Goal: Complete application form

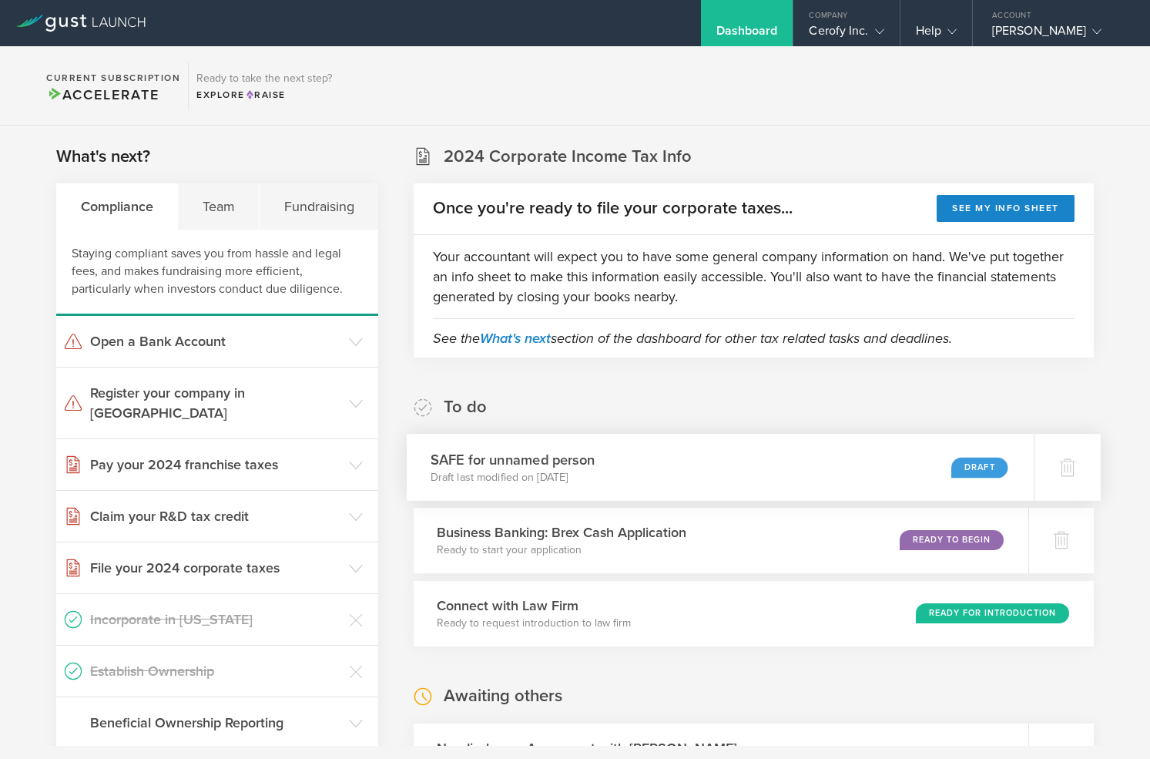
click at [636, 465] on div "SAFE for unnamed person Draft last modified on [DATE] Draft" at bounding box center [720, 467] width 627 height 67
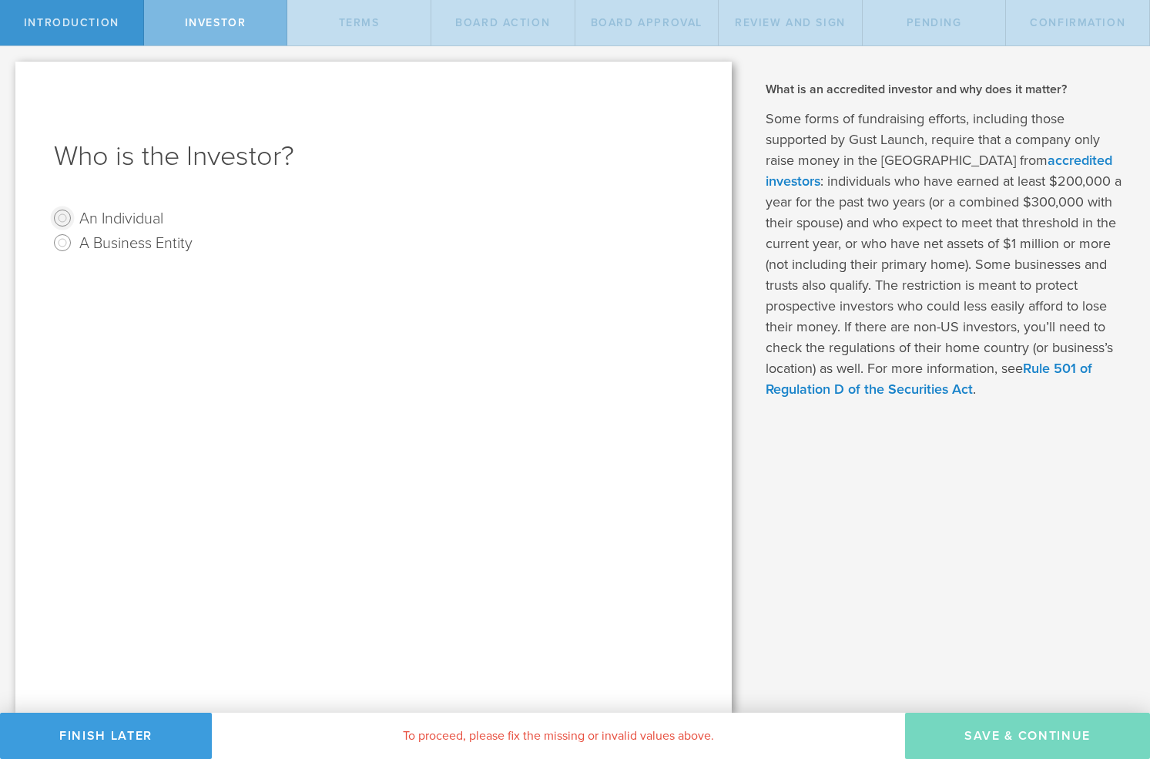
click at [62, 219] on input "An Individual" at bounding box center [62, 218] width 25 height 25
radio input "true"
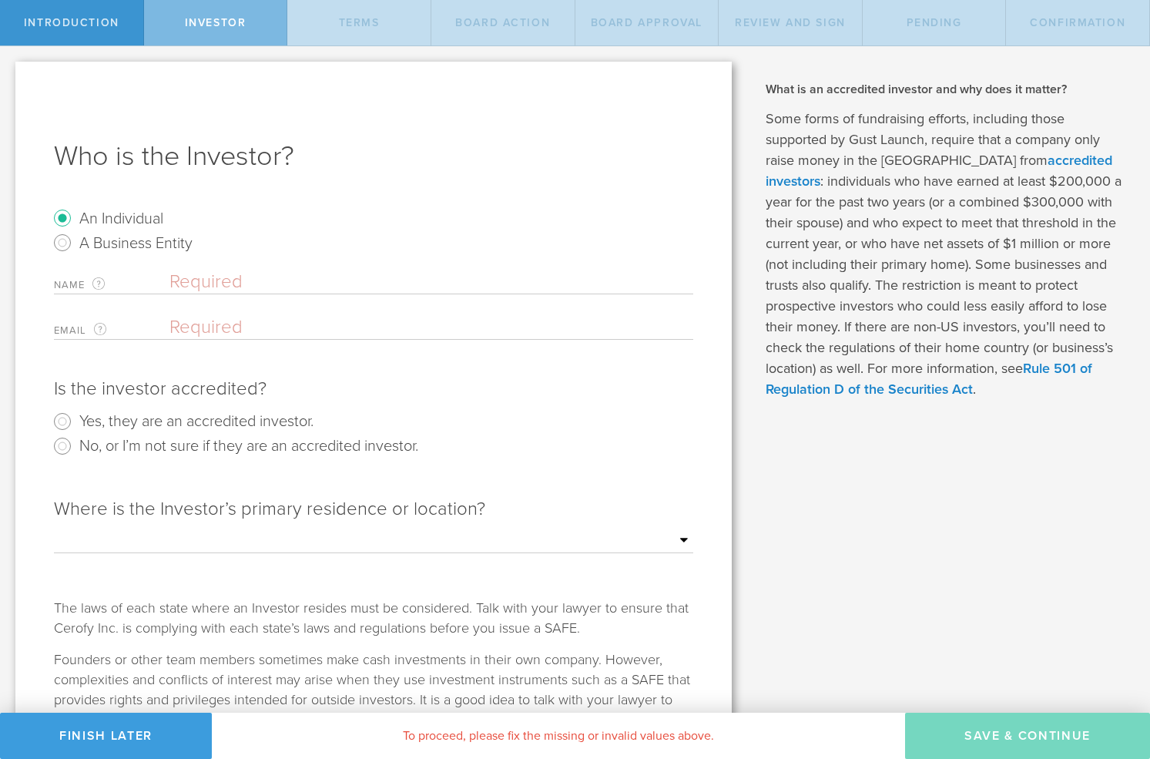
click at [206, 280] on input "text" at bounding box center [431, 281] width 524 height 23
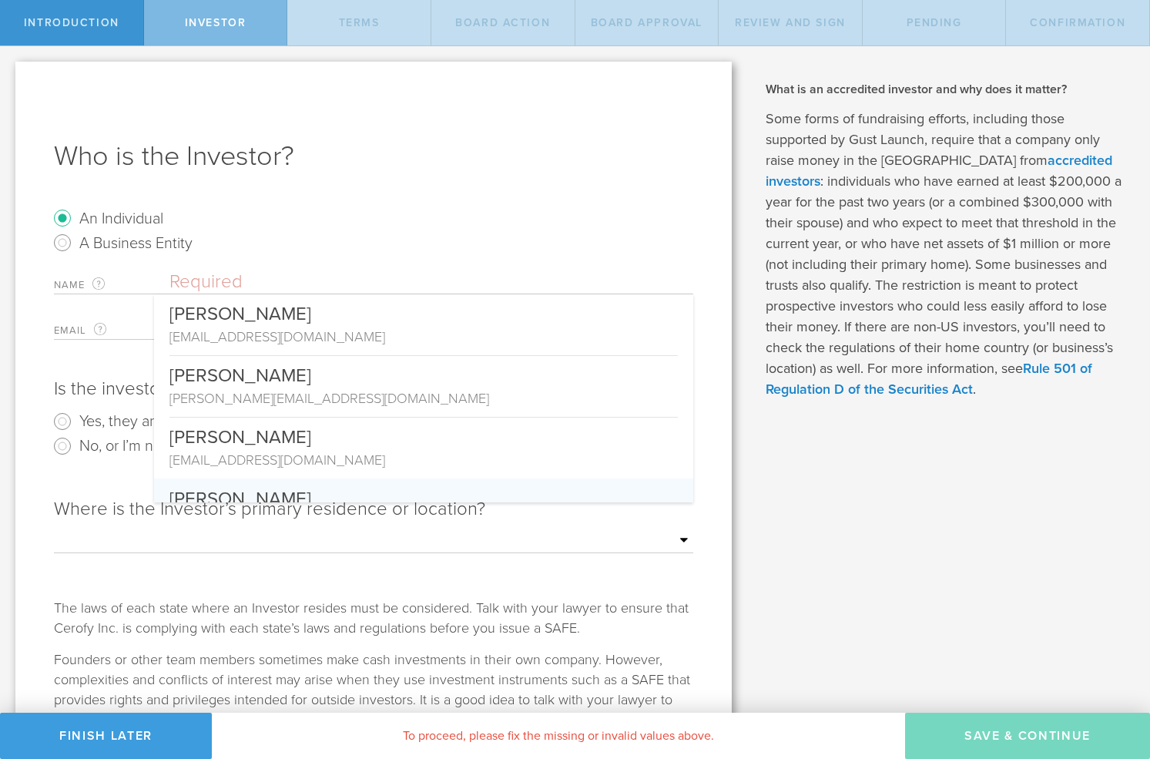
paste input "Michael Nathan Casias"
type input "Michael Nathan Casias"
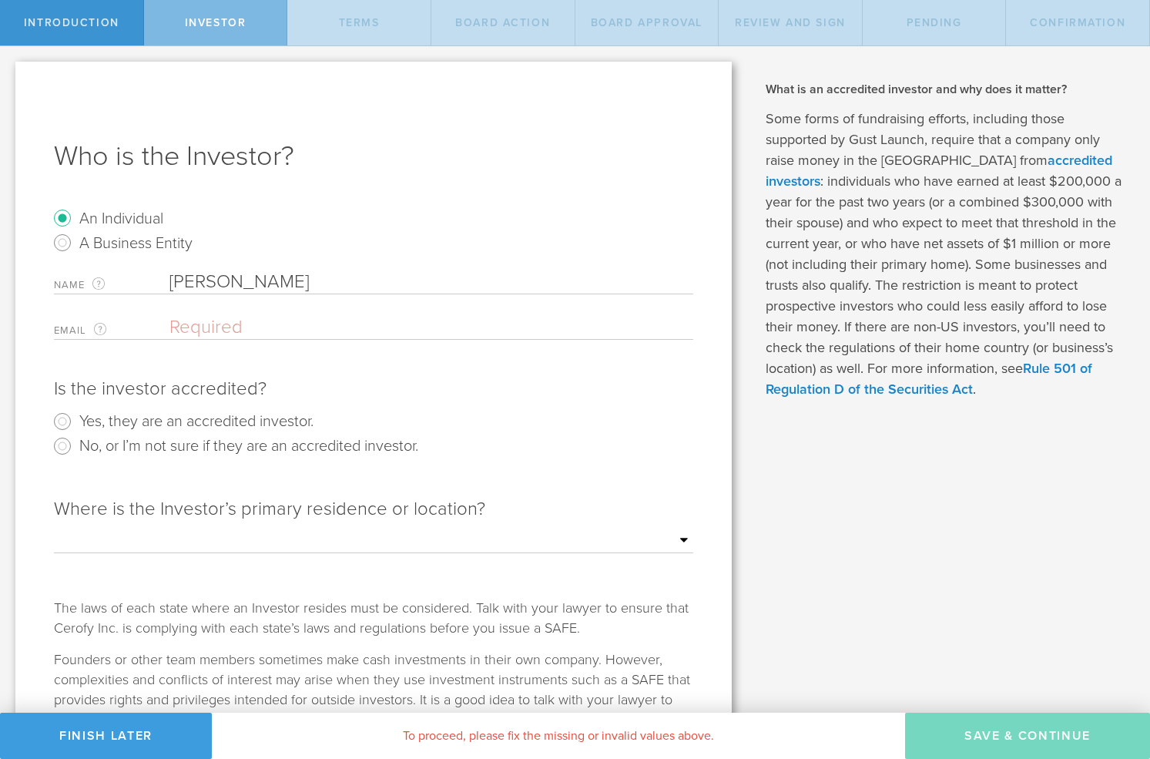
paste input "Michael@mybrilliantcity.com"
type input "Michael@mybrilliantcity.com"
click at [61, 422] on input "Yes, they are an accredited investor." at bounding box center [62, 421] width 25 height 25
radio input "true"
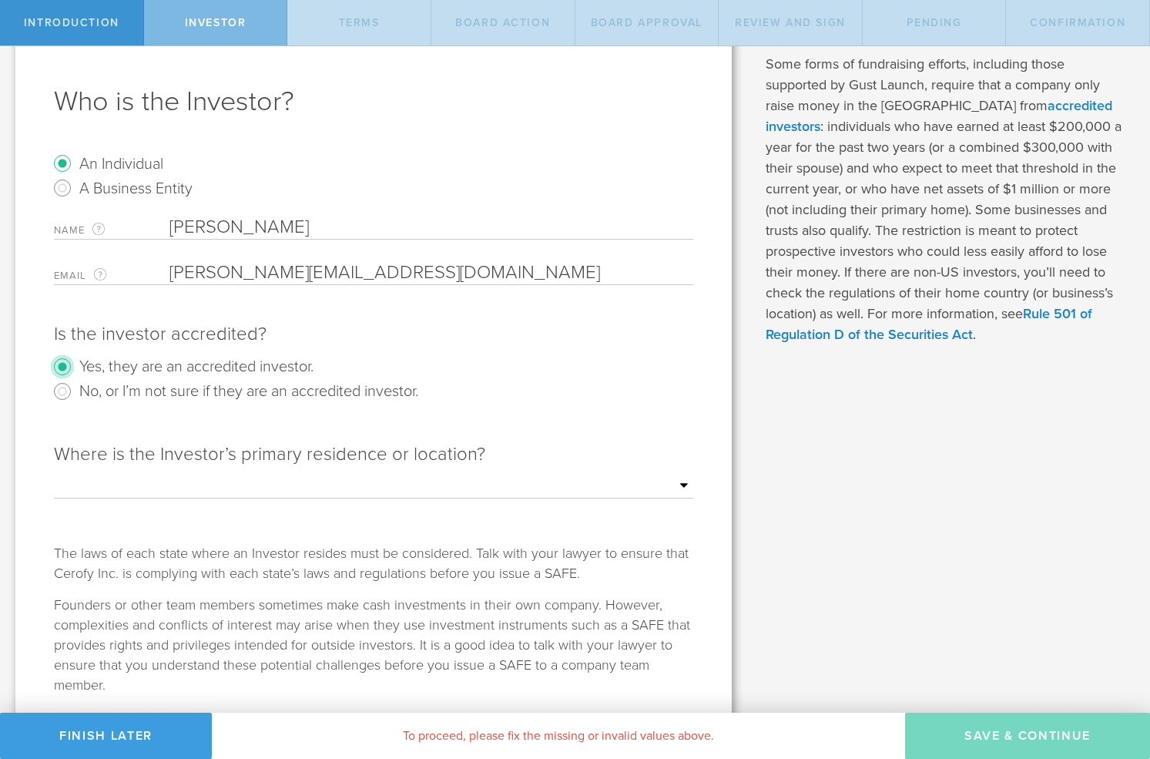
scroll to position [56, 0]
click at [148, 488] on select "Outside of the US Alabama Alaska Arizona Arkansas California Colorado Connectic…" at bounding box center [373, 484] width 639 height 23
click at [217, 471] on div "Where is the Investor’s primary residence or location? Outside of the US Alabam…" at bounding box center [373, 483] width 639 height 116
click at [216, 478] on select "Outside of the US Alabama Alaska Arizona Arkansas California Colorado Connectic…" at bounding box center [373, 484] width 639 height 23
select select "string:TX"
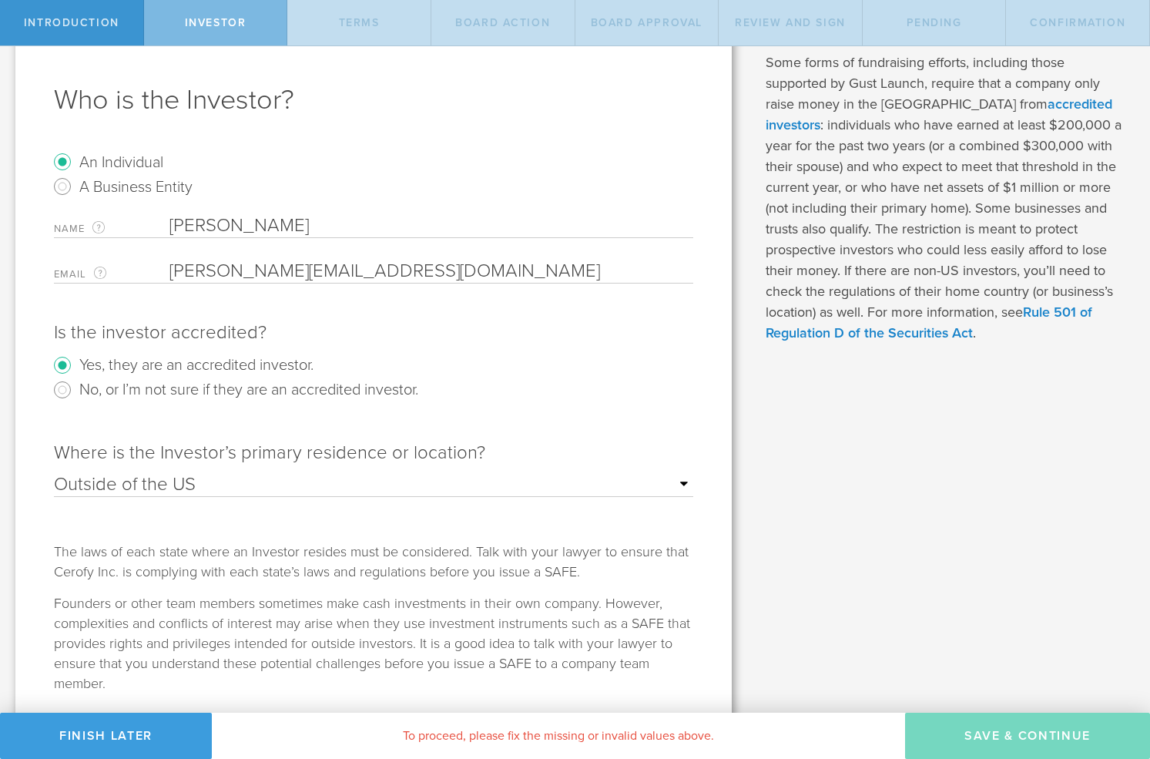
scroll to position [106, 0]
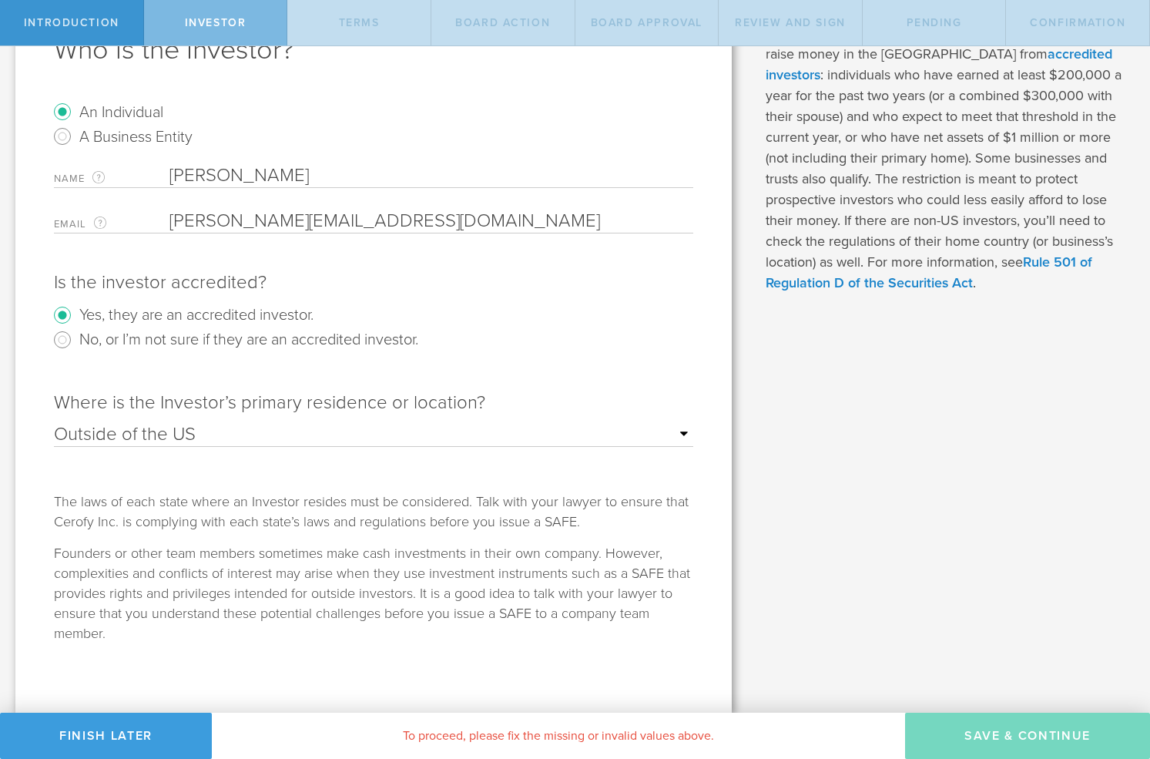
click at [183, 223] on input "Michael@mybrilliantcity.com" at bounding box center [427, 220] width 516 height 23
click at [173, 221] on input "Michael@mybrilliantcity.com" at bounding box center [427, 220] width 516 height 23
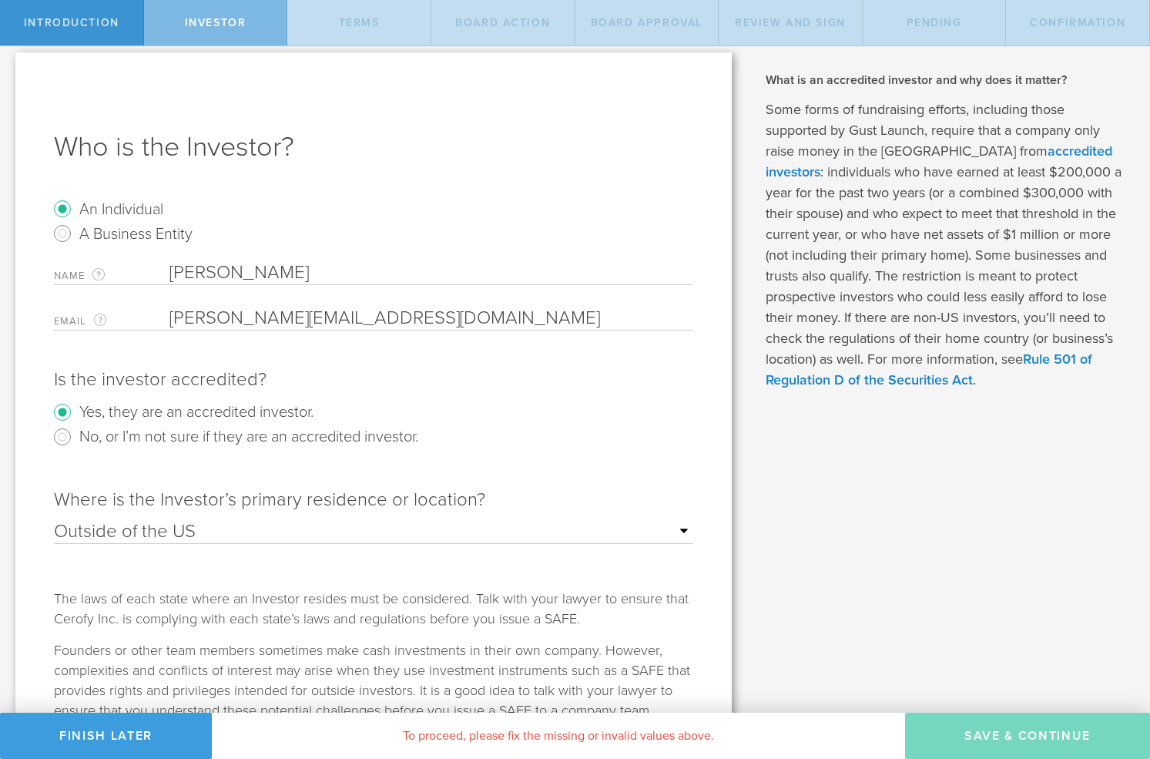
scroll to position [0, 0]
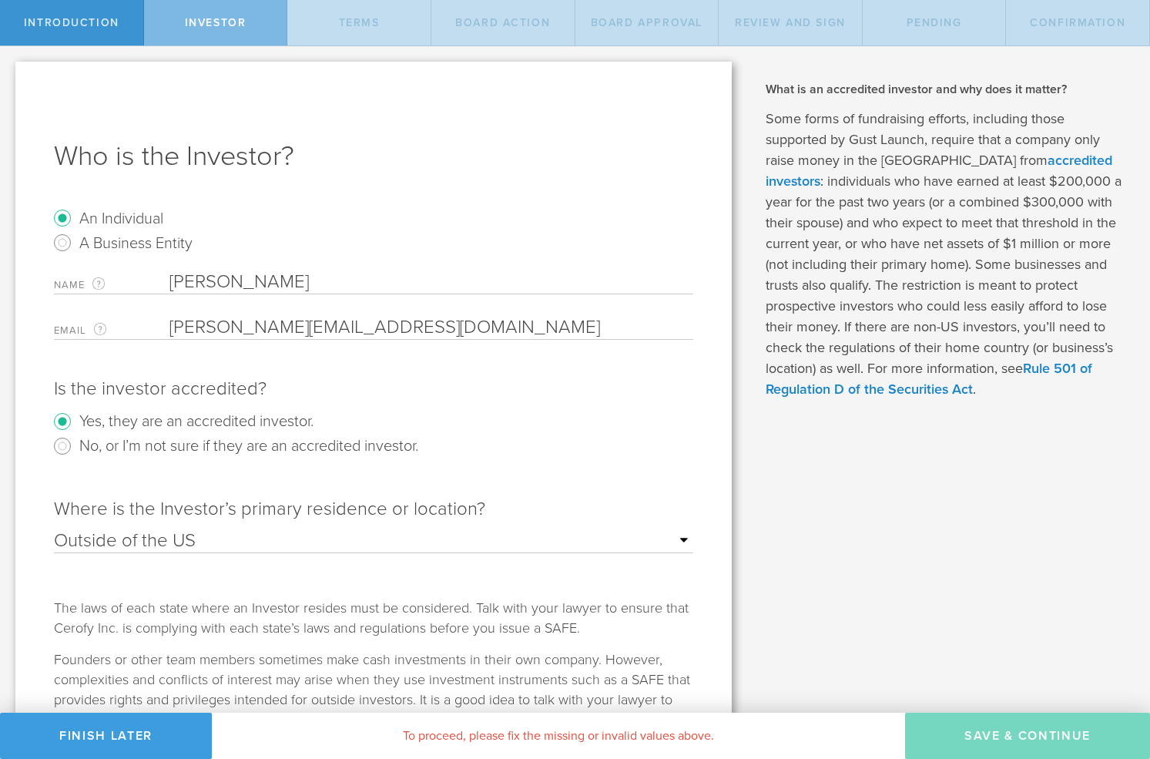
click at [197, 272] on input "Michael Nathan Casias" at bounding box center [431, 281] width 524 height 23
click at [360, 283] on input "Michael Nathan Casias" at bounding box center [431, 281] width 524 height 23
drag, startPoint x: 352, startPoint y: 280, endPoint x: 139, endPoint y: 249, distance: 215.5
click at [139, 250] on form "An Individual A Business Entity Name The first and last name of the person that…" at bounding box center [373, 478] width 639 height 544
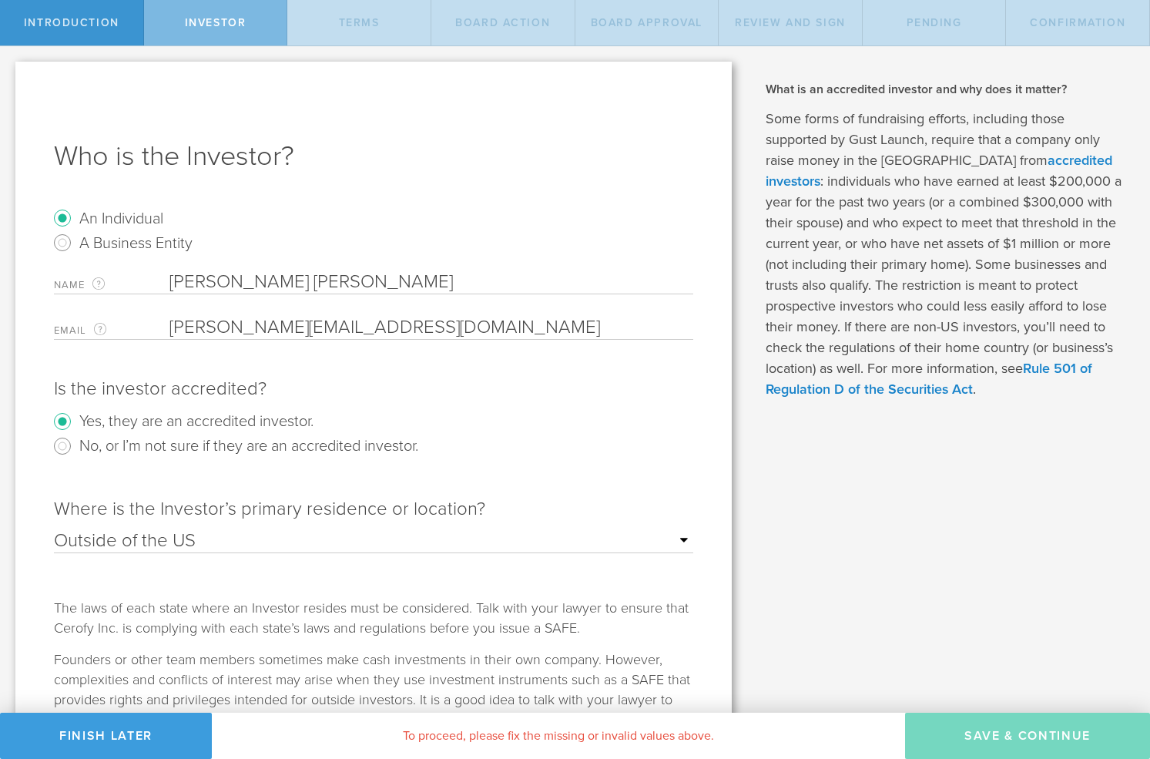
type input "Michael Nathan Casias"
click at [409, 329] on input "email" at bounding box center [427, 327] width 516 height 23
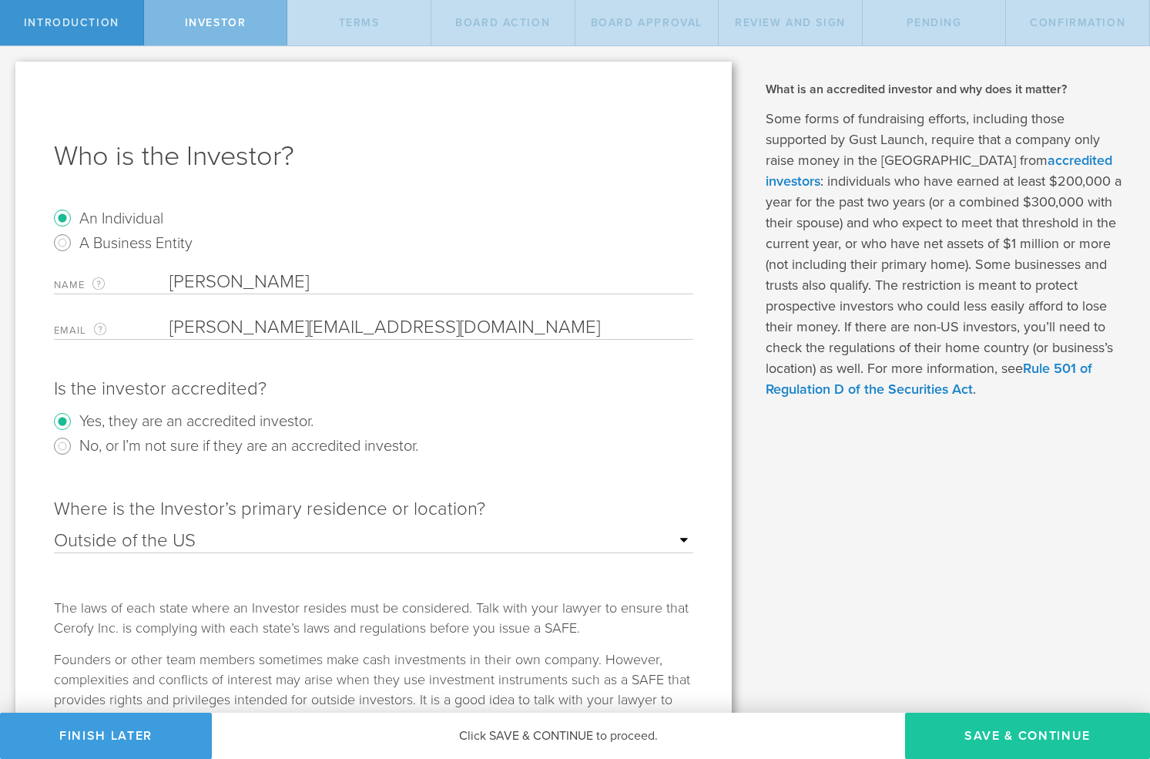
type input "michael@mybrilliantcity.com"
click at [1011, 728] on button "Save & Continue" at bounding box center [1027, 735] width 245 height 46
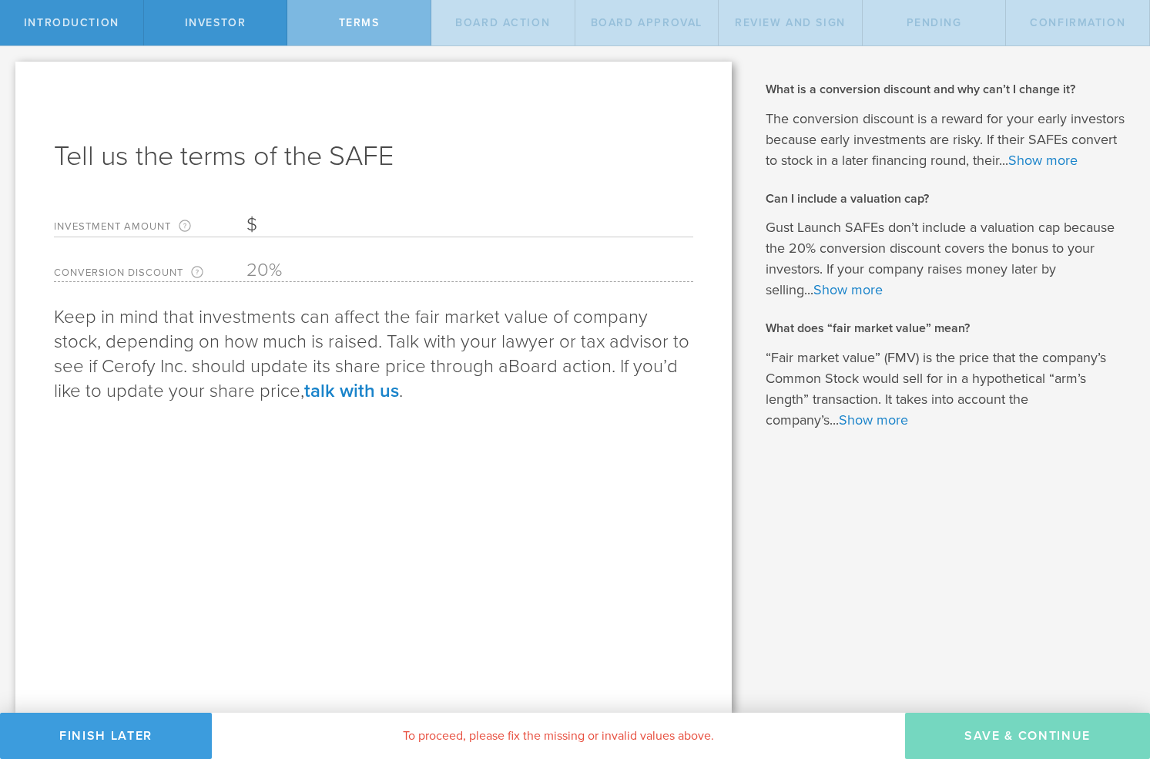
click at [329, 221] on input "Investment Amount The amount (in USD) that this investor is paying for the SAFE." at bounding box center [469, 224] width 447 height 23
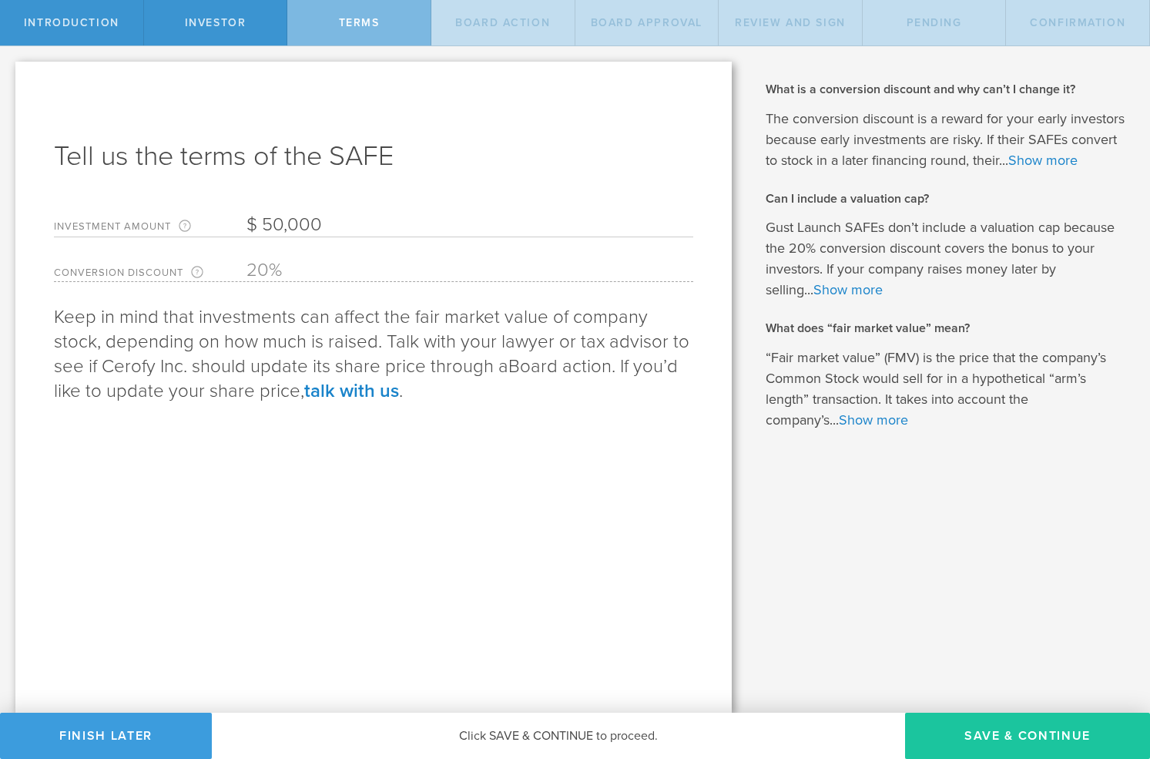
type input "50,000"
click at [980, 740] on button "Save & Continue" at bounding box center [1027, 735] width 245 height 46
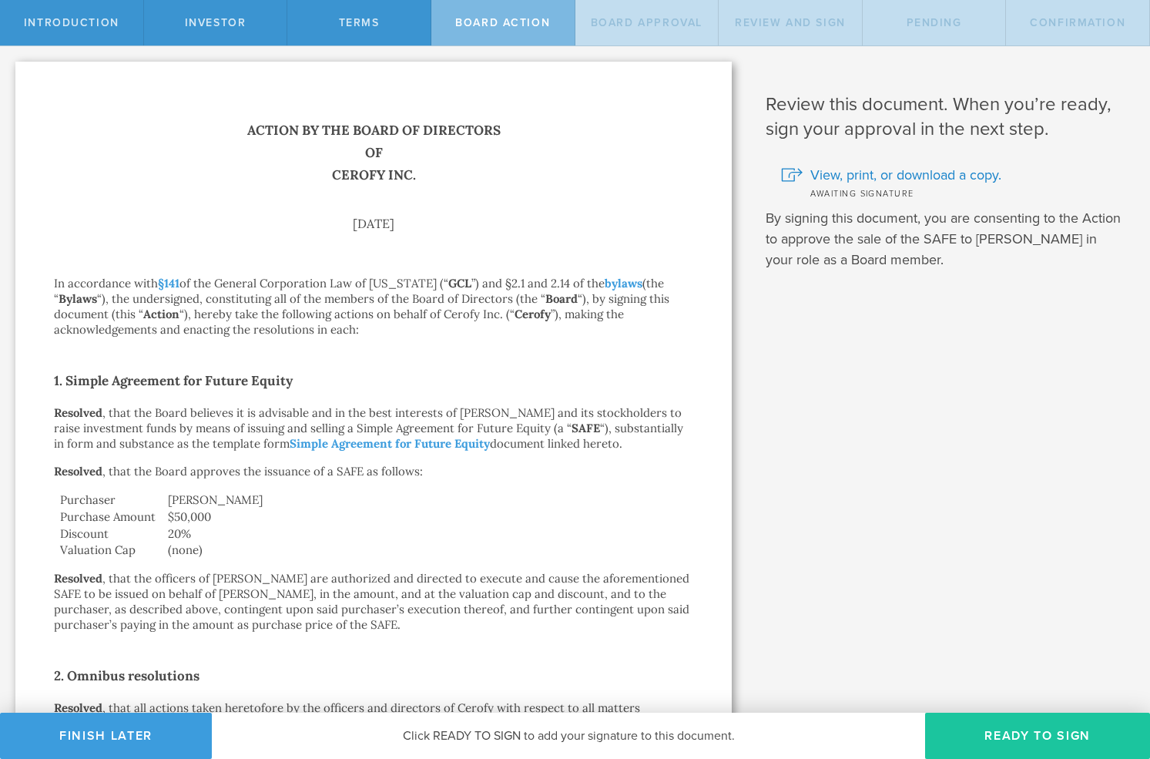
click at [979, 736] on button "Ready to Sign" at bounding box center [1037, 735] width 225 height 46
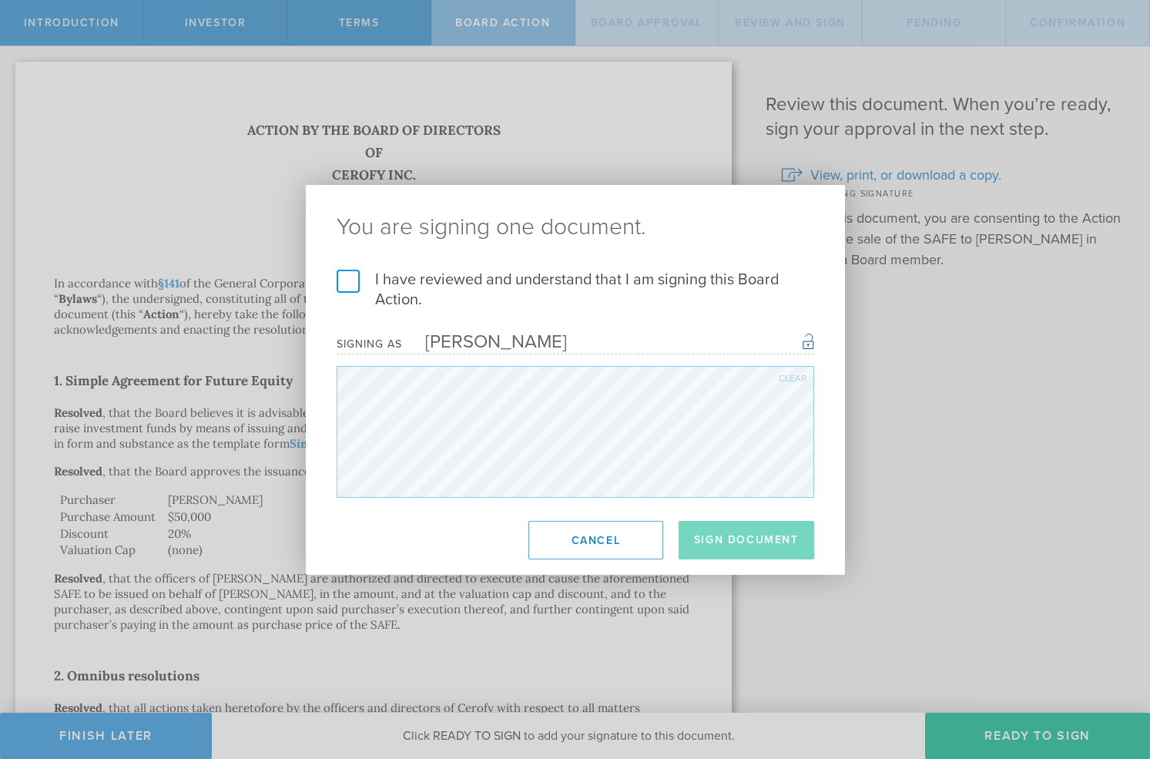
click at [342, 282] on label "I have reviewed and understand that I am signing this Board Action." at bounding box center [576, 290] width 478 height 40
click at [0, 0] on input "I have reviewed and understand that I am signing this Board Action." at bounding box center [0, 0] width 0 height 0
click at [745, 542] on button "Sign Document" at bounding box center [747, 540] width 136 height 39
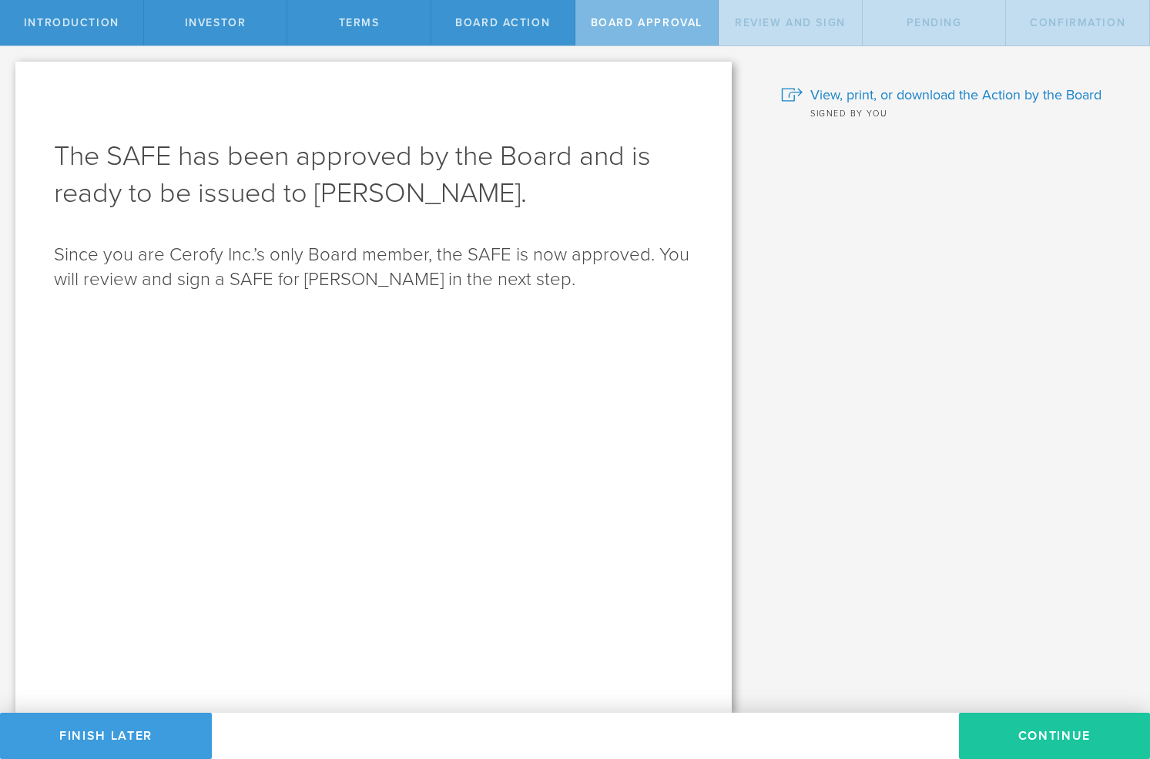
click at [1032, 733] on button "Continue" at bounding box center [1054, 735] width 191 height 46
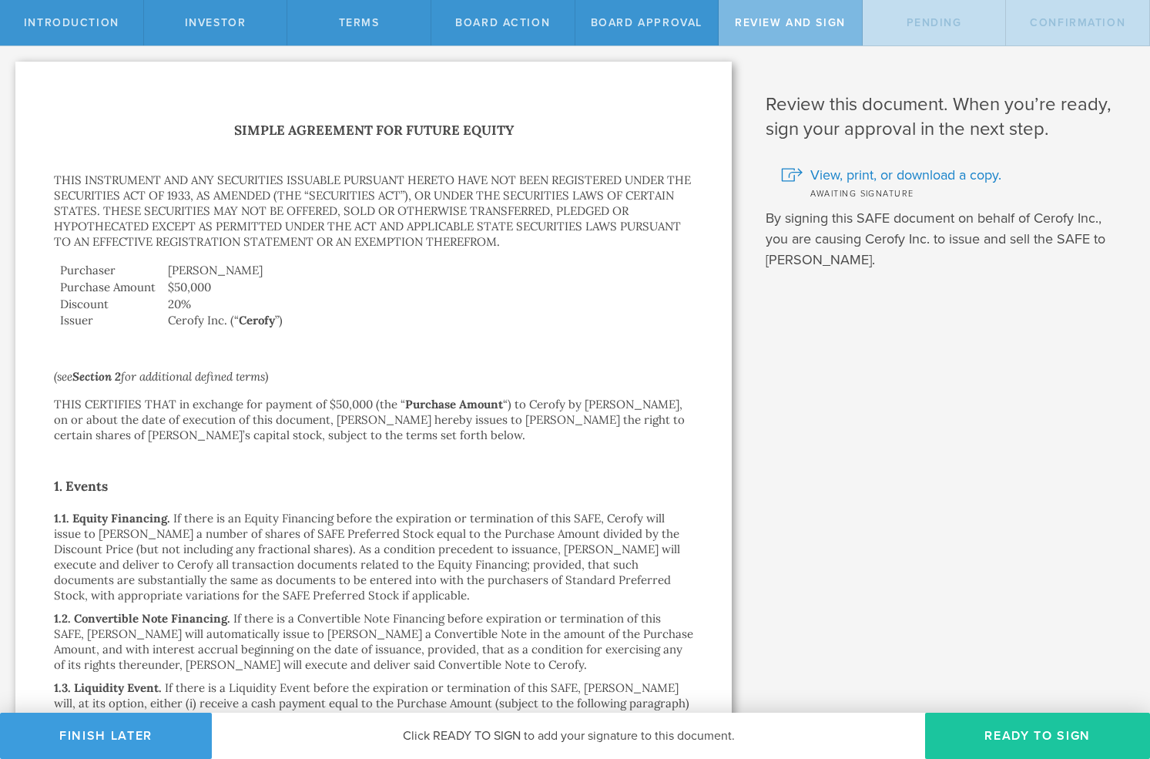
click at [1054, 737] on button "Ready to Sign" at bounding box center [1037, 735] width 225 height 46
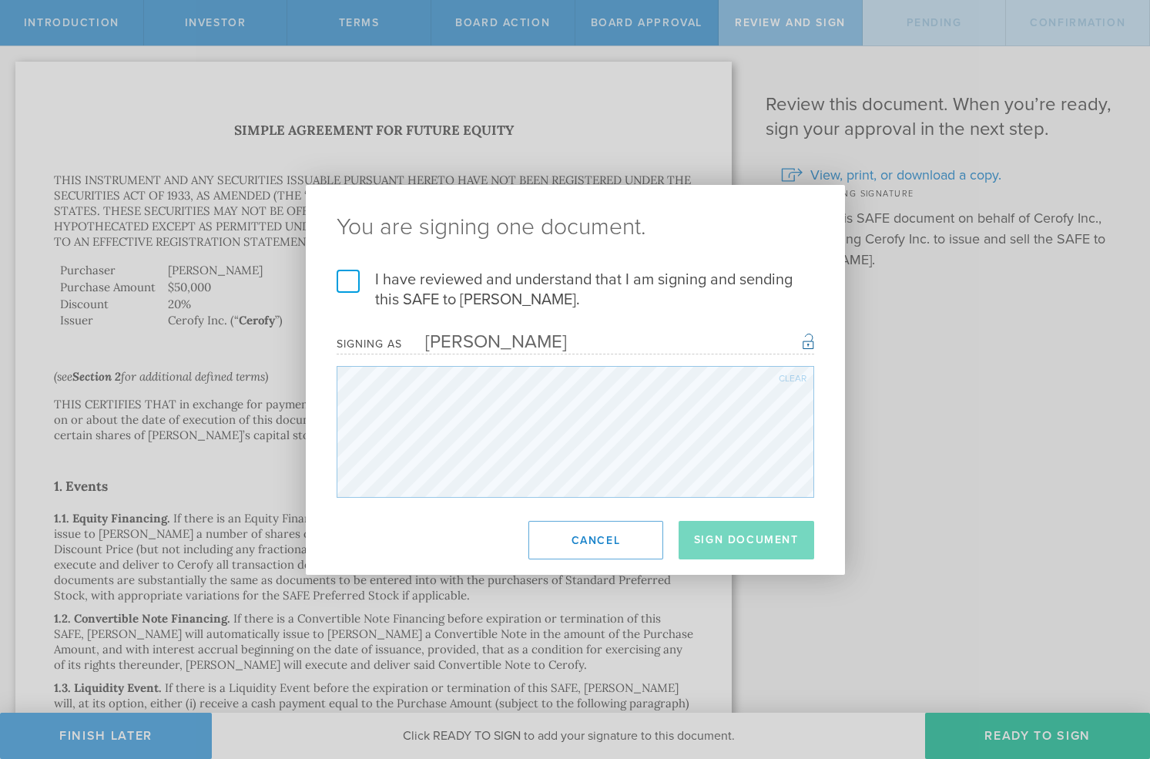
click at [344, 280] on label "I have reviewed and understand that I am signing and sending this SAFE to Micha…" at bounding box center [576, 290] width 478 height 40
click at [0, 0] on input "I have reviewed and understand that I am signing and sending this SAFE to Micha…" at bounding box center [0, 0] width 0 height 0
click at [730, 547] on button "Sign Document" at bounding box center [747, 540] width 136 height 39
